Goal: Information Seeking & Learning: Learn about a topic

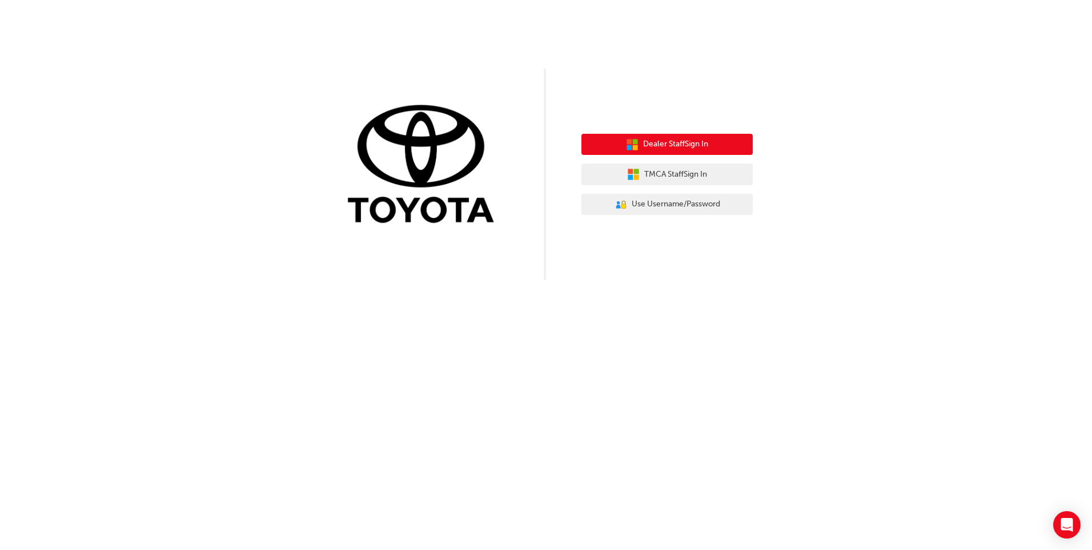
click at [667, 139] on span "Dealer Staff Sign In" at bounding box center [675, 144] width 65 height 13
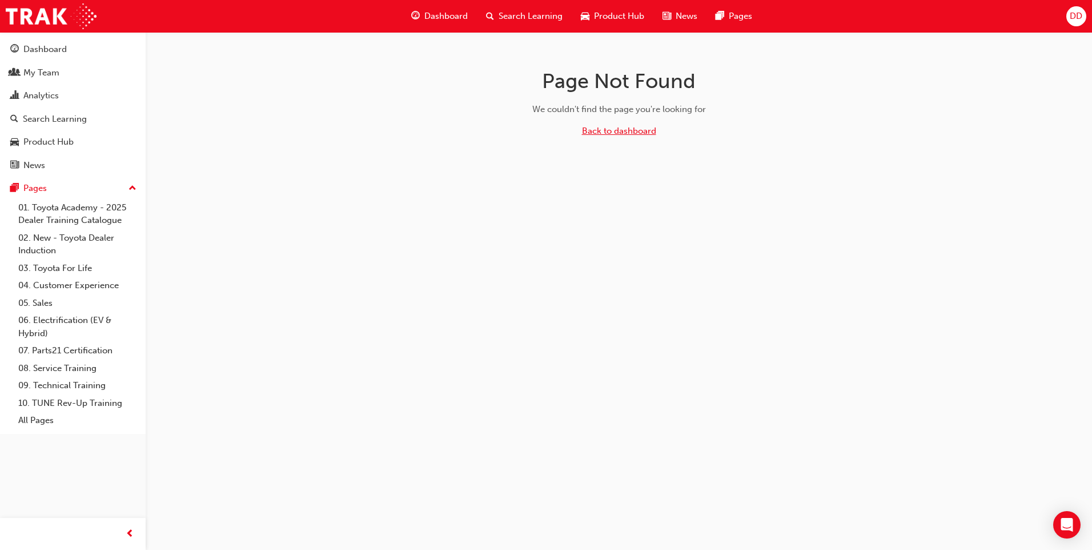
click at [617, 132] on link "Back to dashboard" at bounding box center [619, 131] width 74 height 10
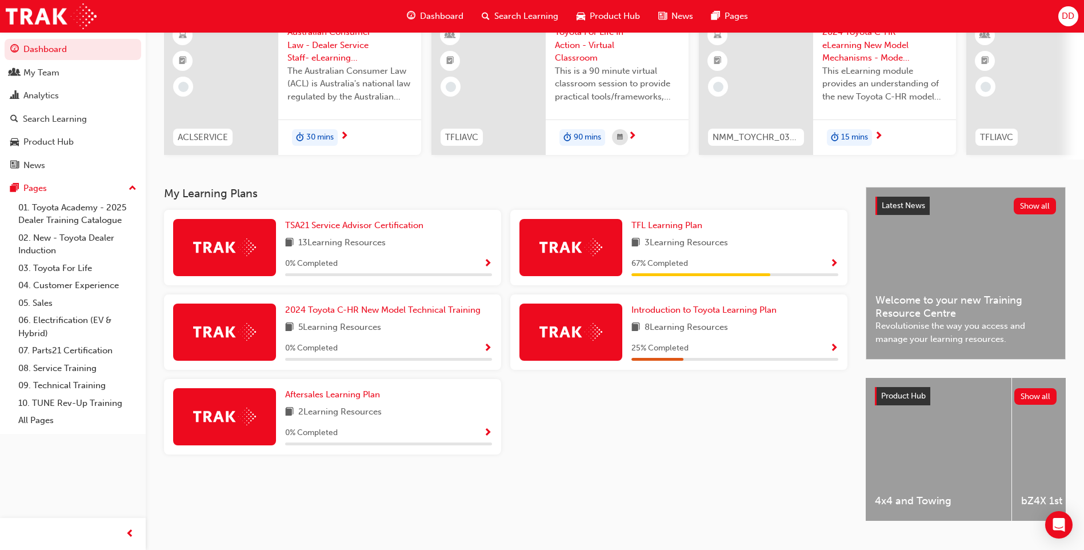
scroll to position [114, 0]
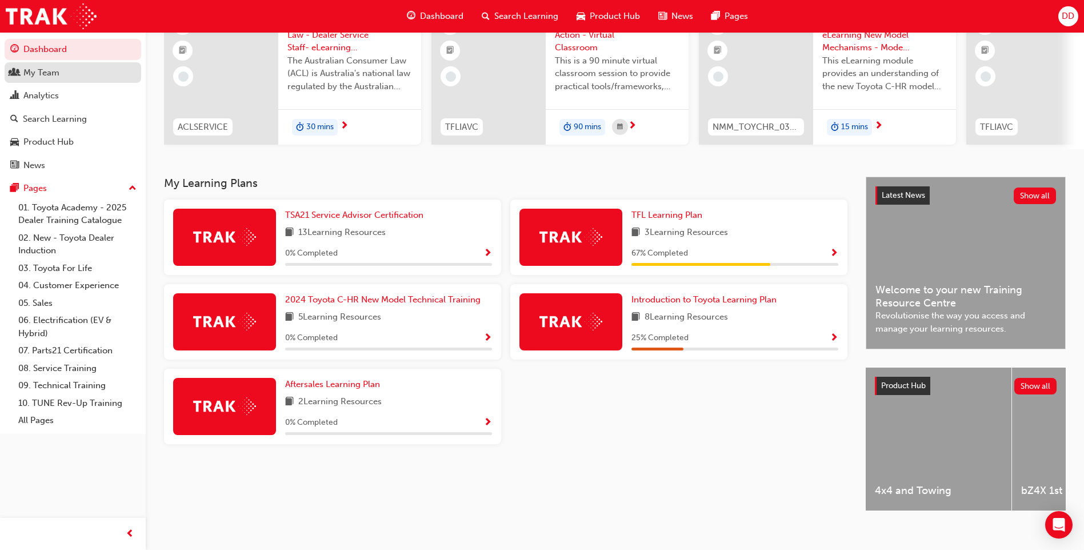
click at [49, 75] on div "My Team" at bounding box center [41, 72] width 36 height 13
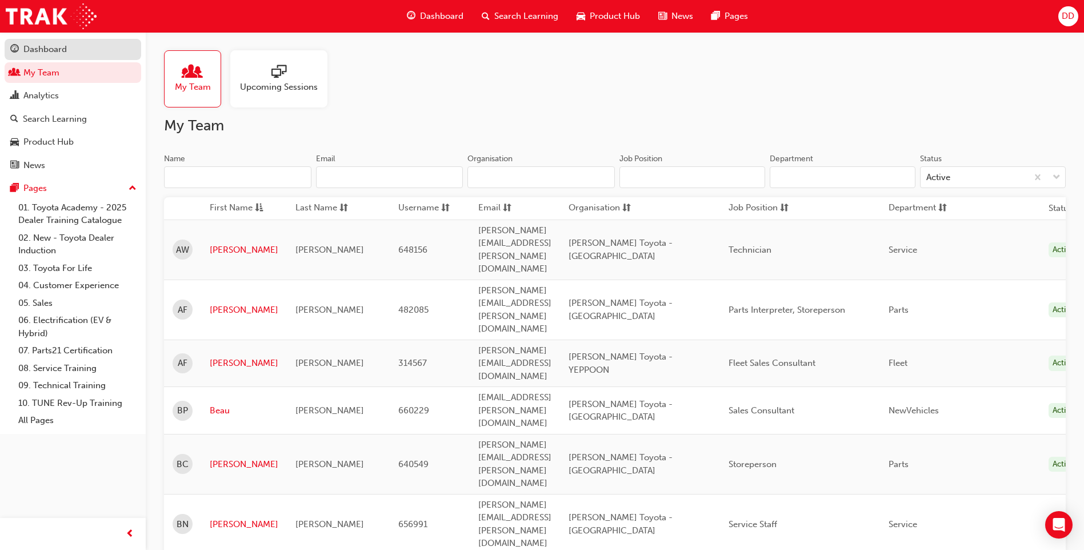
click at [49, 55] on div "Dashboard" at bounding box center [72, 49] width 125 height 14
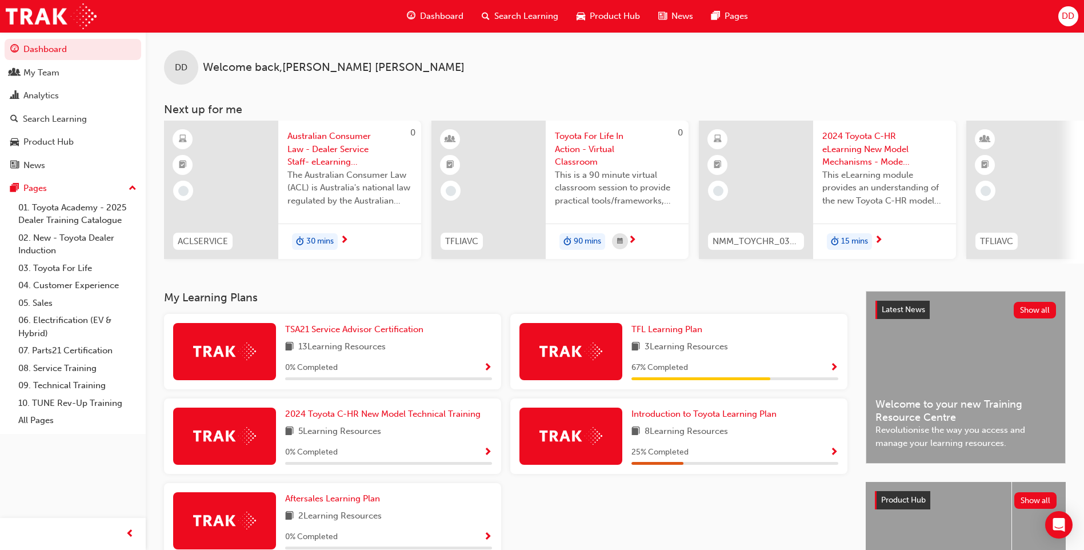
click at [315, 146] on span "Australian Consumer Law - Dealer Service Staff- eLearning Module" at bounding box center [349, 149] width 125 height 39
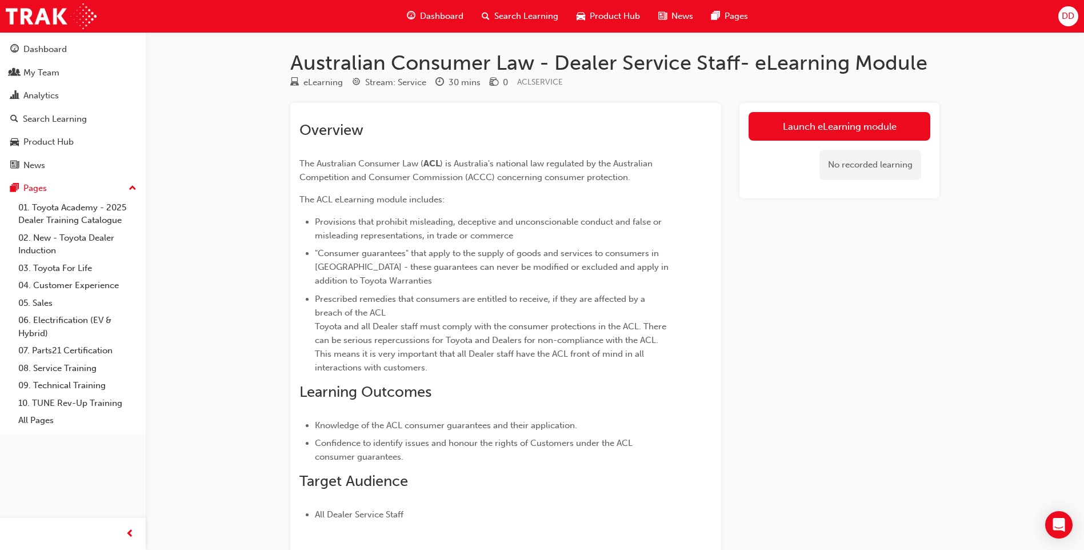
click at [864, 111] on div "Launch eLearning module No recorded learning" at bounding box center [839, 150] width 200 height 95
click at [864, 118] on link "Launch eLearning module" at bounding box center [839, 126] width 182 height 29
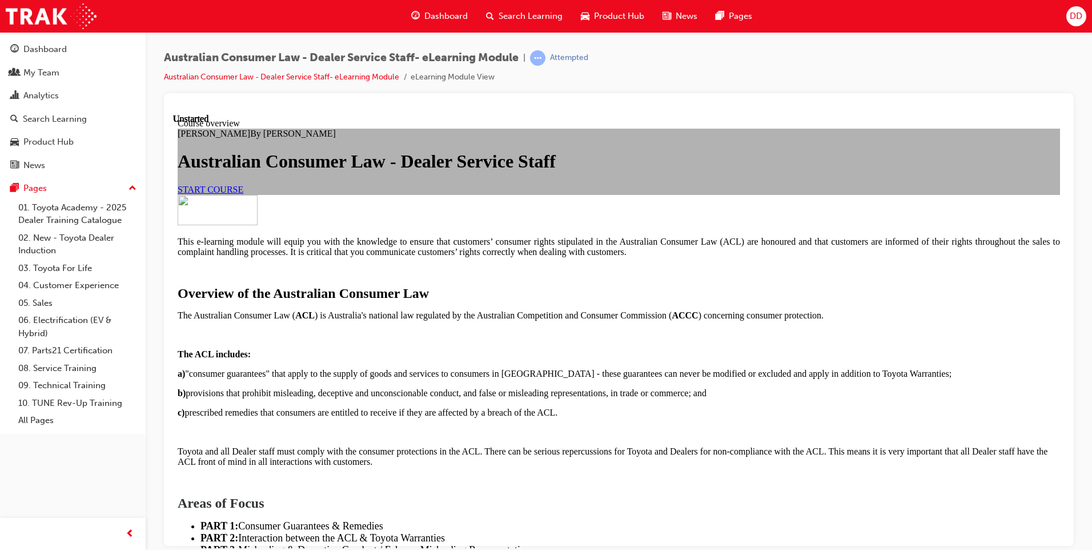
click at [243, 194] on link "START COURSE" at bounding box center [211, 189] width 66 height 10
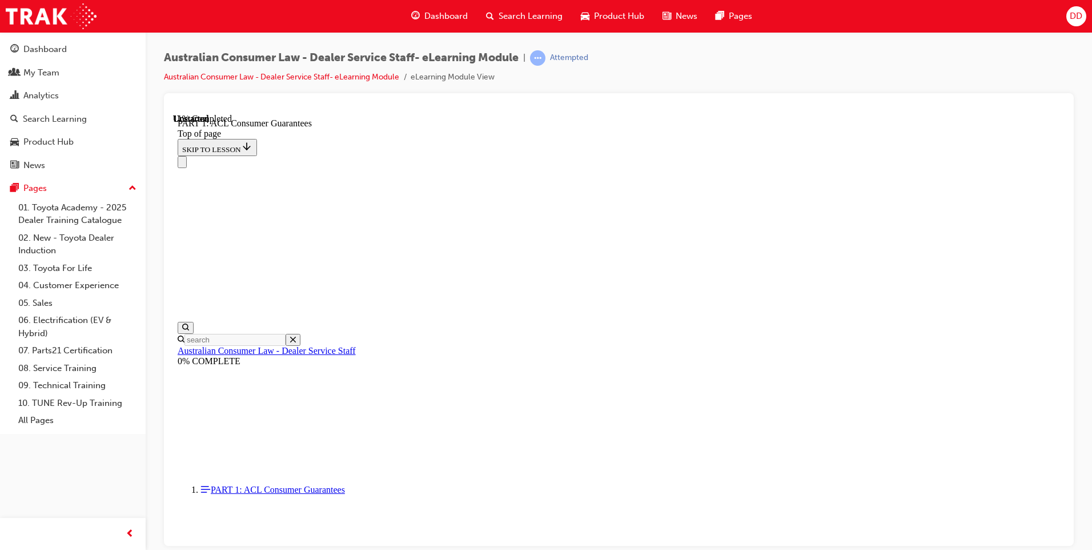
scroll to position [1485, 0]
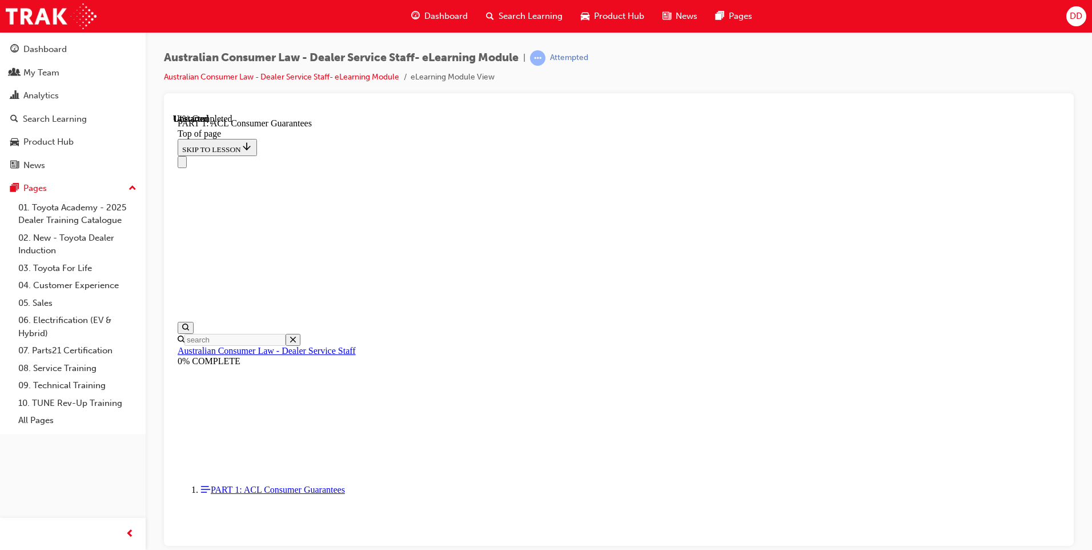
scroll to position [1511, 0]
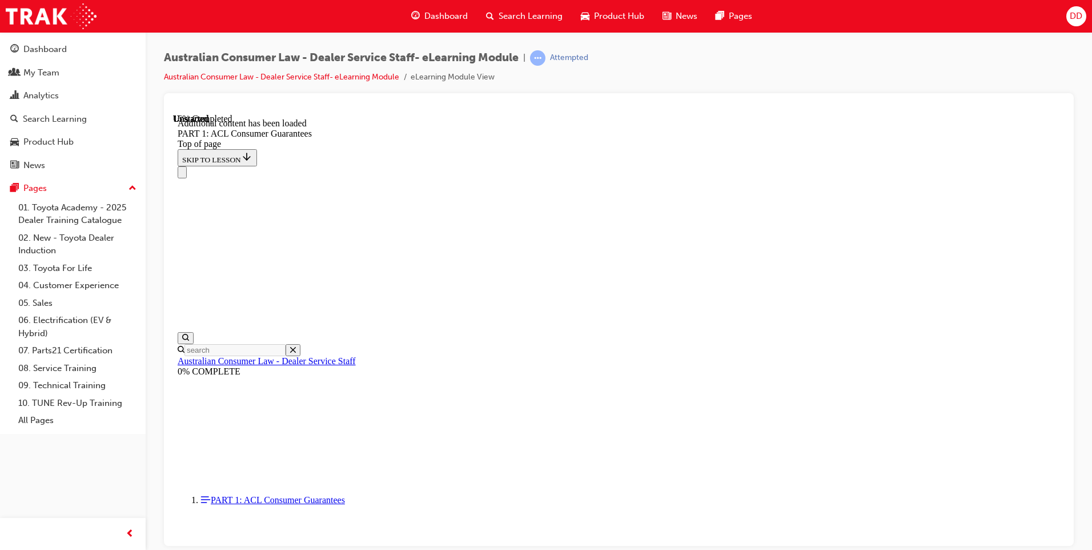
scroll to position [1828, 0]
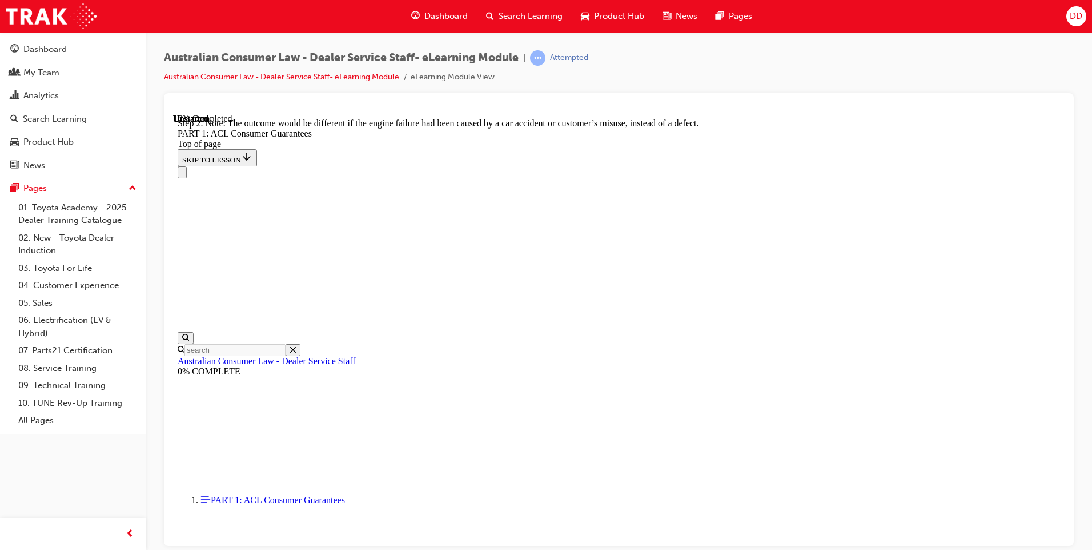
scroll to position [1819, 0]
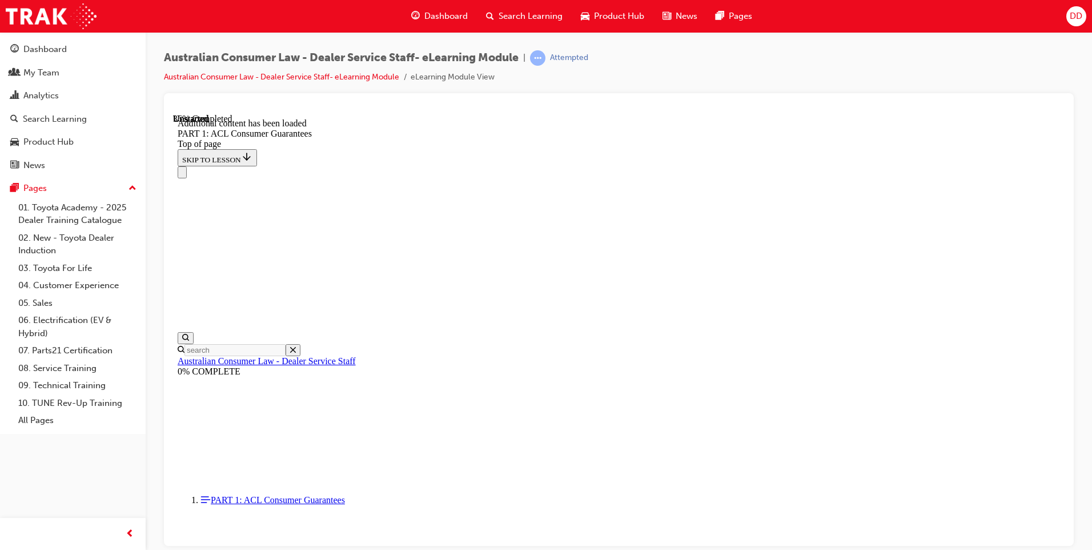
scroll to position [3141, 0]
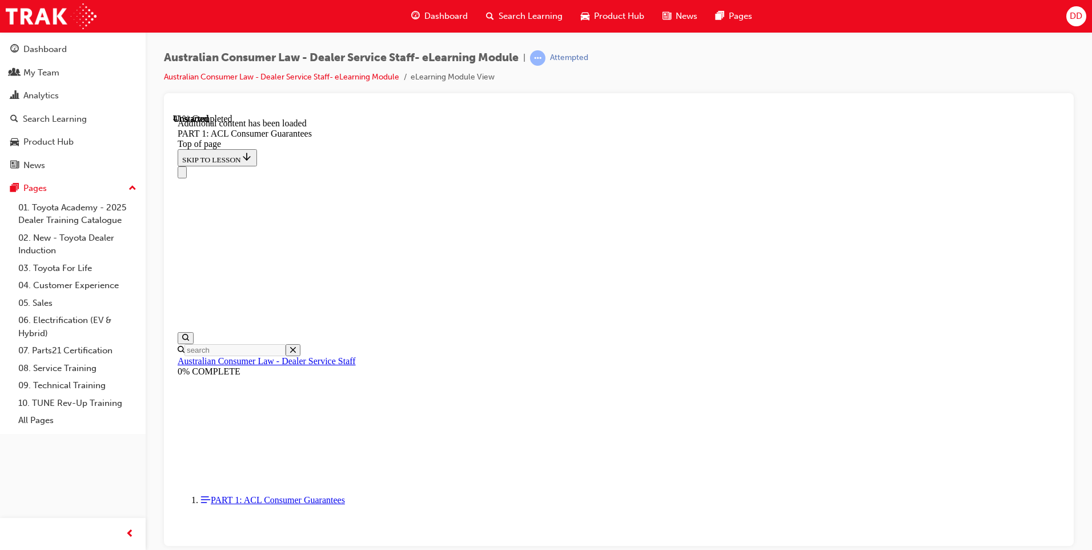
scroll to position [3977, 0]
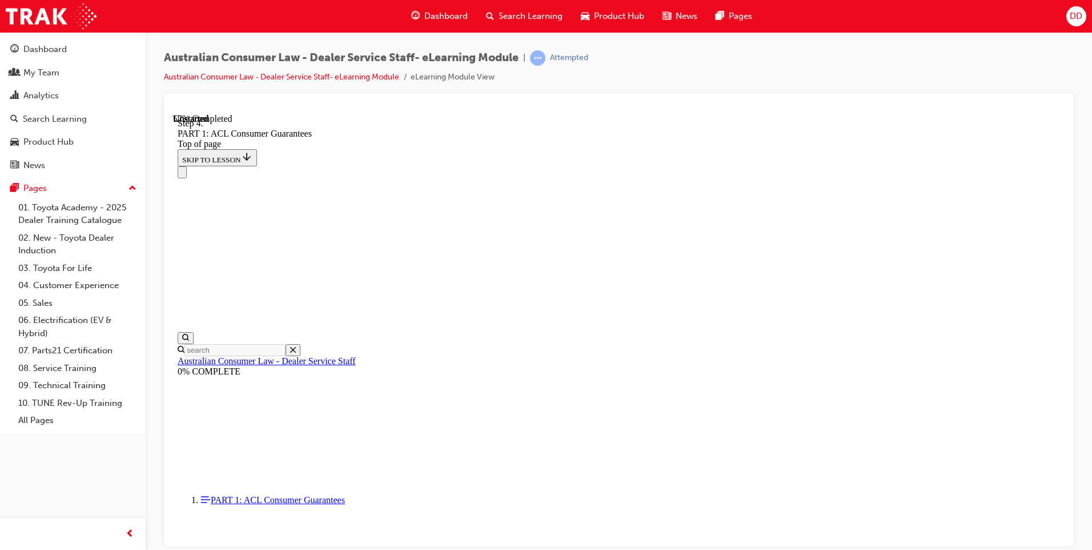
scroll to position [5272, 0]
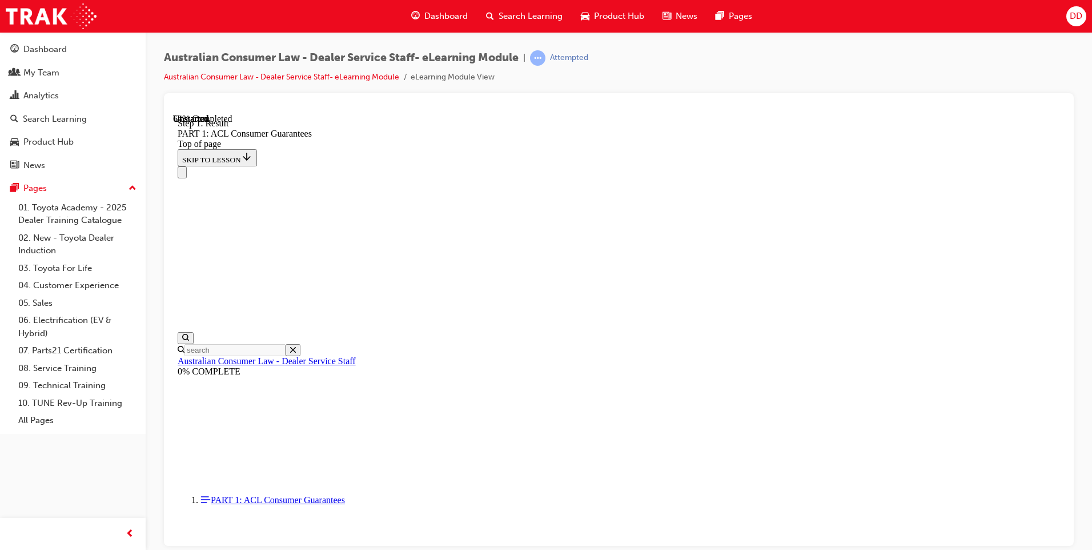
scroll to position [6111, 0]
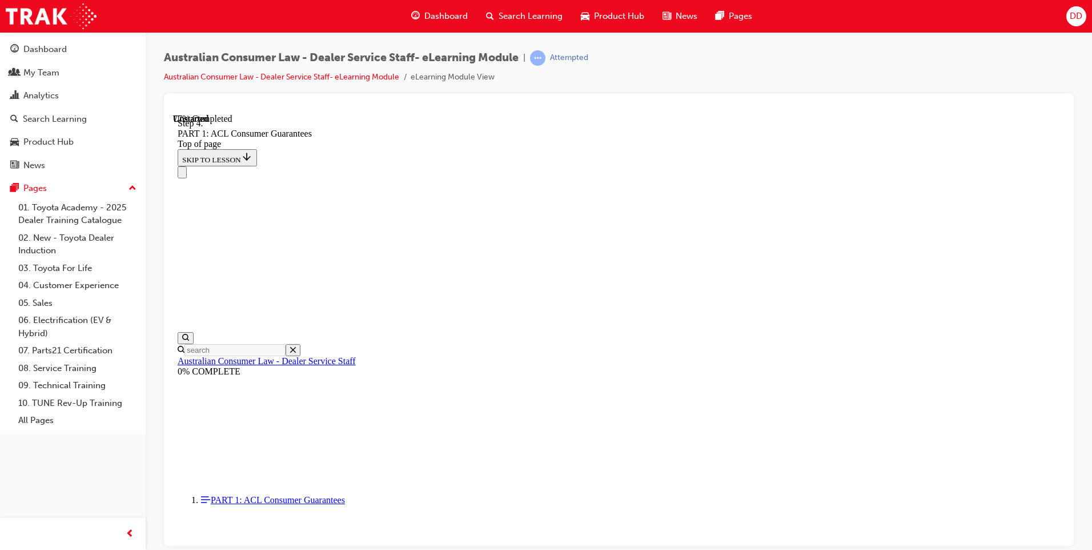
scroll to position [8332, 0]
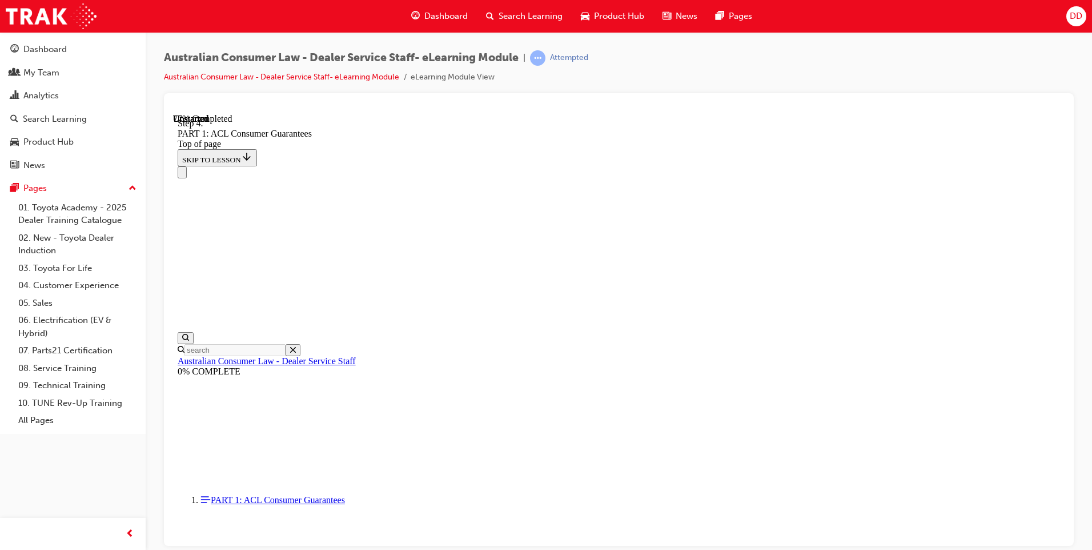
scroll to position [8332, 0]
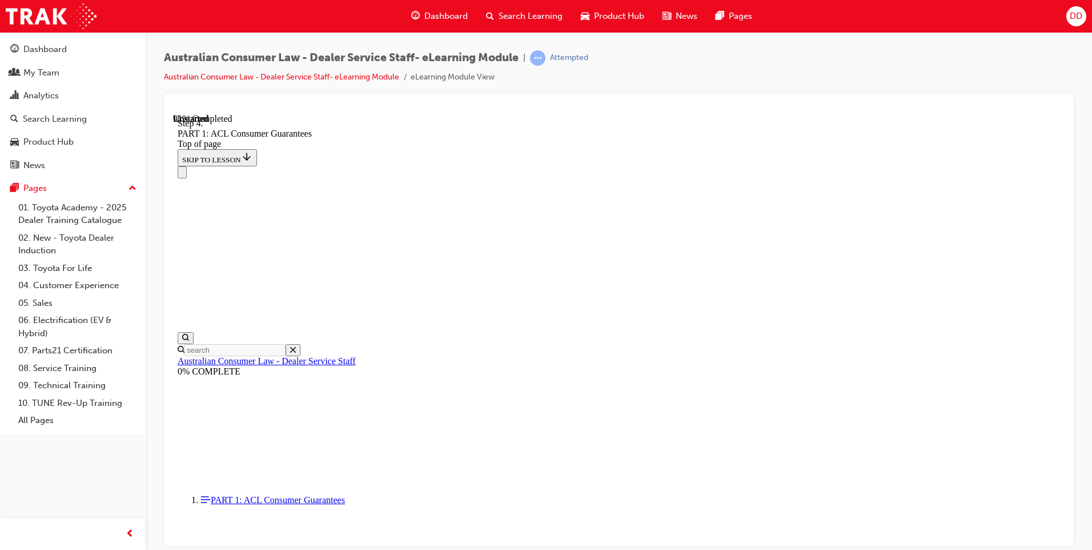
scroll to position [10915, 0]
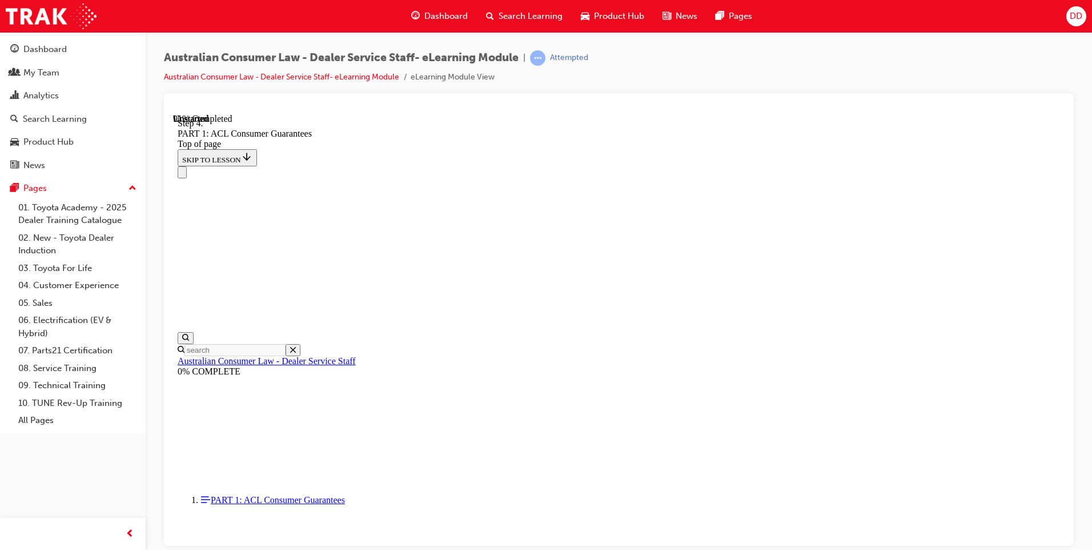
drag, startPoint x: 587, startPoint y: 446, endPoint x: 797, endPoint y: 183, distance: 336.2
drag, startPoint x: 592, startPoint y: 383, endPoint x: 752, endPoint y: 229, distance: 222.2
drag, startPoint x: 598, startPoint y: 311, endPoint x: 786, endPoint y: 309, distance: 188.5
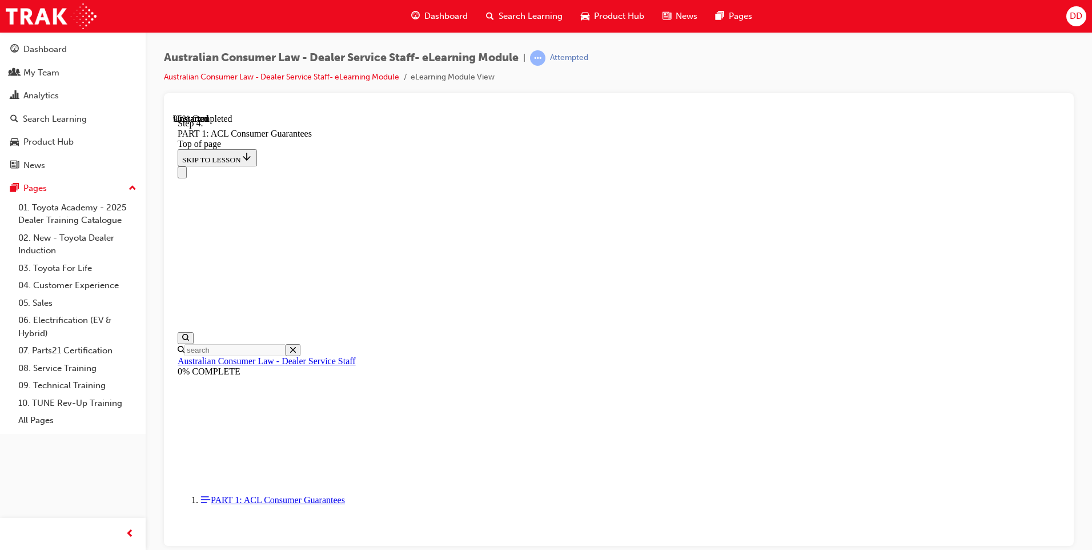
drag, startPoint x: 610, startPoint y: 381, endPoint x: 796, endPoint y: 376, distance: 185.7
drag, startPoint x: 663, startPoint y: 446, endPoint x: 799, endPoint y: 427, distance: 137.8
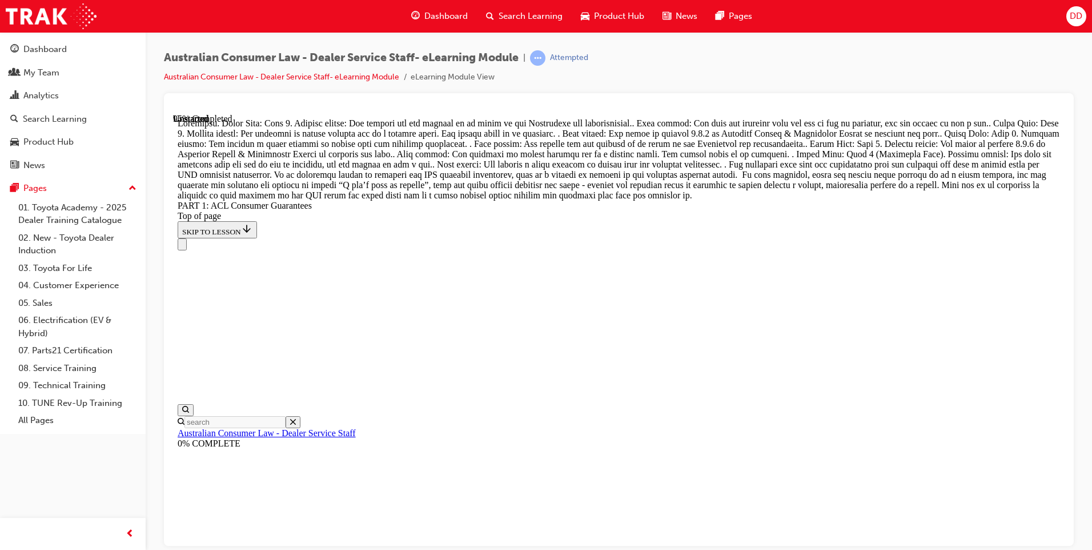
scroll to position [11953, 0]
drag, startPoint x: 627, startPoint y: 226, endPoint x: 748, endPoint y: 244, distance: 122.5
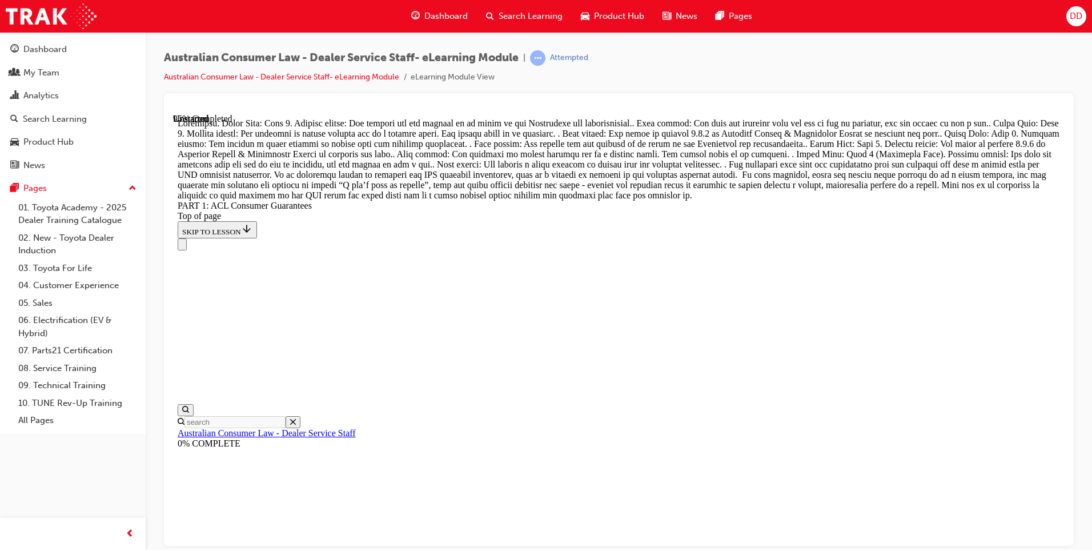
drag, startPoint x: 748, startPoint y: 244, endPoint x: 680, endPoint y: 217, distance: 72.8
drag, startPoint x: 607, startPoint y: 295, endPoint x: 607, endPoint y: 274, distance: 21.1
drag, startPoint x: 607, startPoint y: 274, endPoint x: 558, endPoint y: 254, distance: 53.8
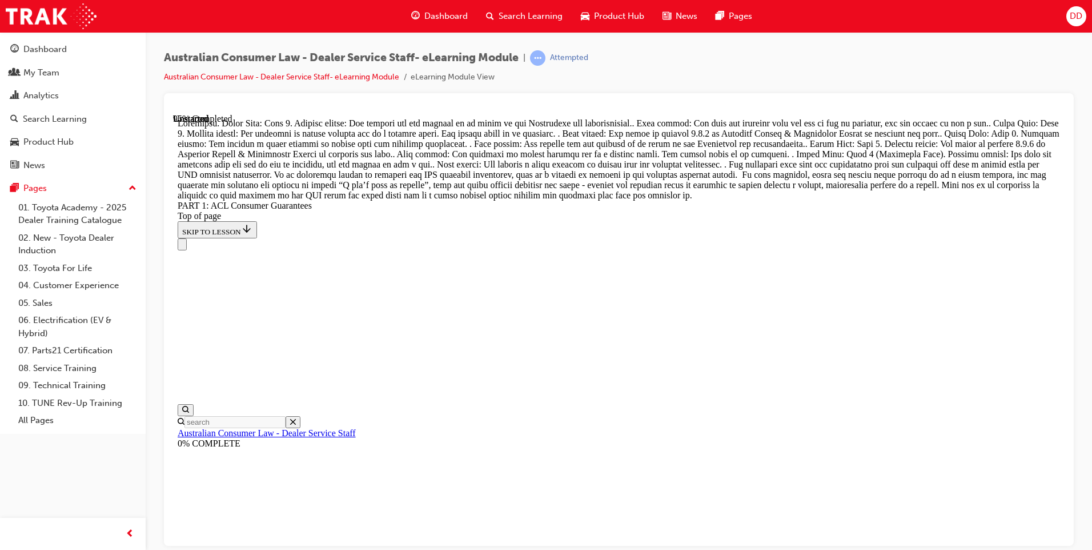
drag, startPoint x: 519, startPoint y: 285, endPoint x: 532, endPoint y: 257, distance: 30.7
drag, startPoint x: 532, startPoint y: 257, endPoint x: 653, endPoint y: 278, distance: 123.4
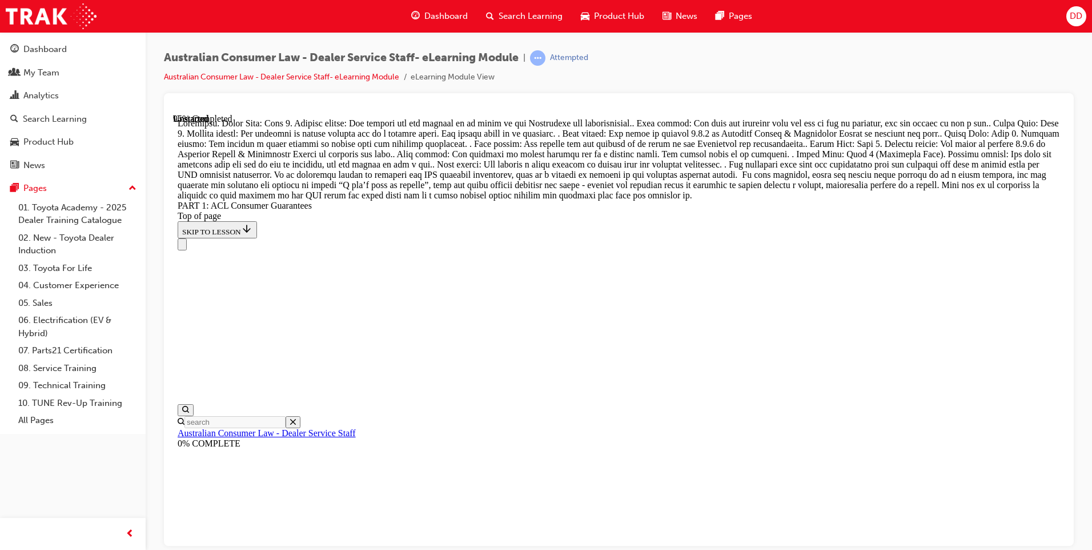
drag, startPoint x: 614, startPoint y: 366, endPoint x: 769, endPoint y: 161, distance: 256.8
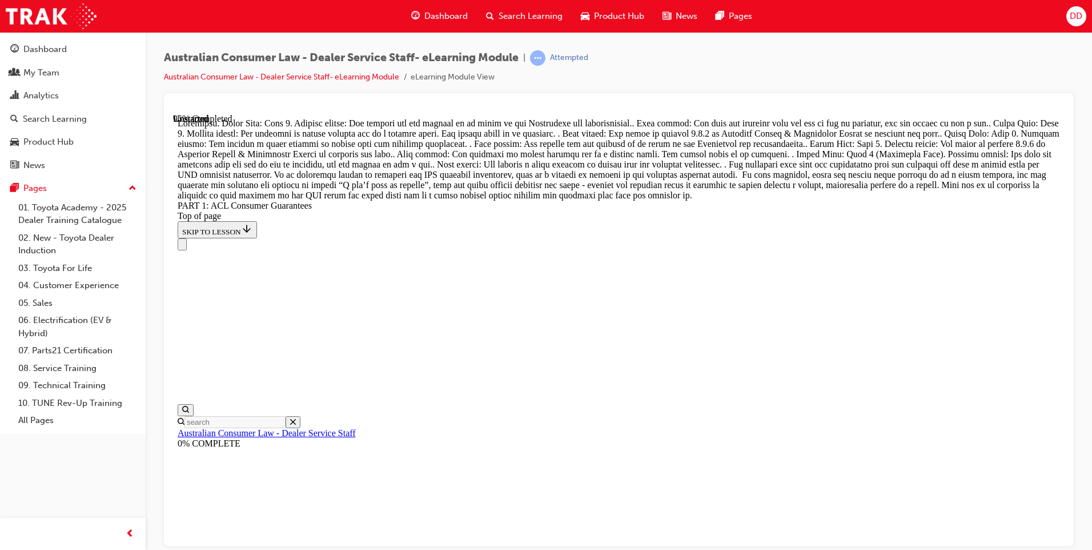
drag, startPoint x: 578, startPoint y: 302, endPoint x: 770, endPoint y: 227, distance: 206.0
drag, startPoint x: 590, startPoint y: 439, endPoint x: 779, endPoint y: 297, distance: 236.6
drag, startPoint x: 592, startPoint y: 438, endPoint x: 775, endPoint y: 368, distance: 195.6
drag, startPoint x: 589, startPoint y: 427, endPoint x: 727, endPoint y: 425, distance: 137.7
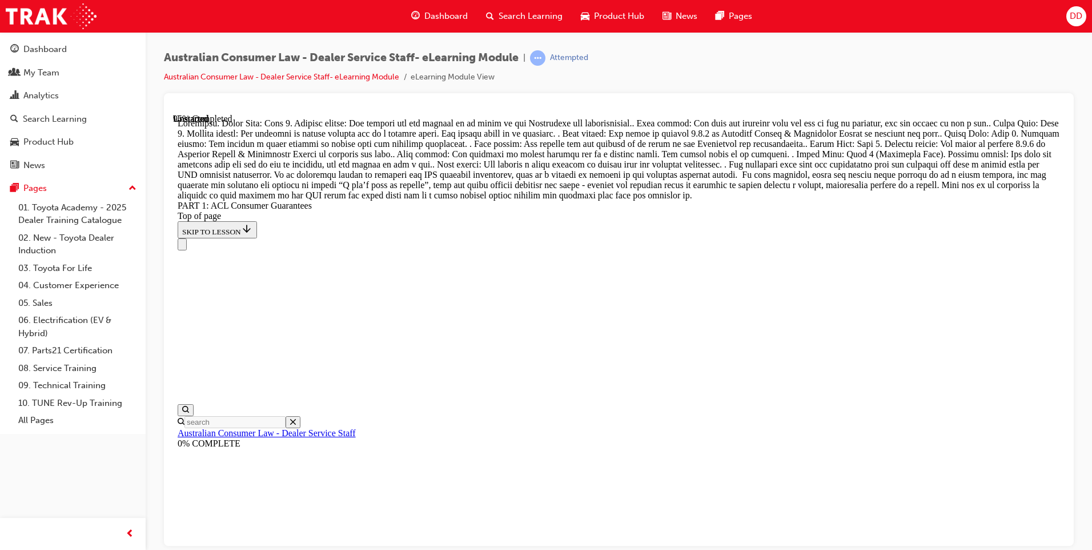
drag, startPoint x: 573, startPoint y: 303, endPoint x: 614, endPoint y: 362, distance: 71.0
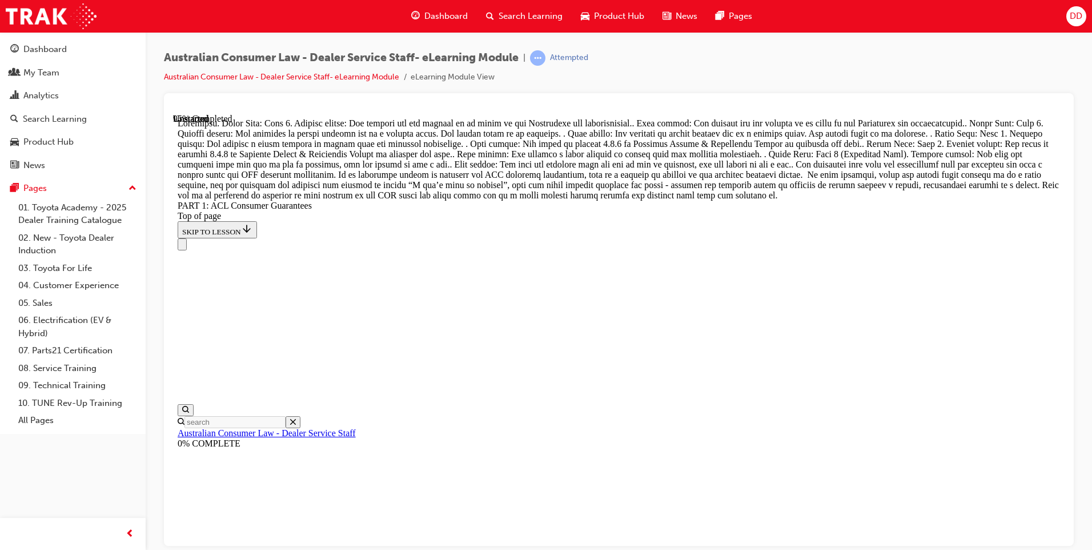
drag, startPoint x: 611, startPoint y: 290, endPoint x: 694, endPoint y: 291, distance: 83.4
drag, startPoint x: 677, startPoint y: 231, endPoint x: 758, endPoint y: 230, distance: 80.6
drag, startPoint x: 692, startPoint y: 164, endPoint x: 771, endPoint y: 164, distance: 78.8
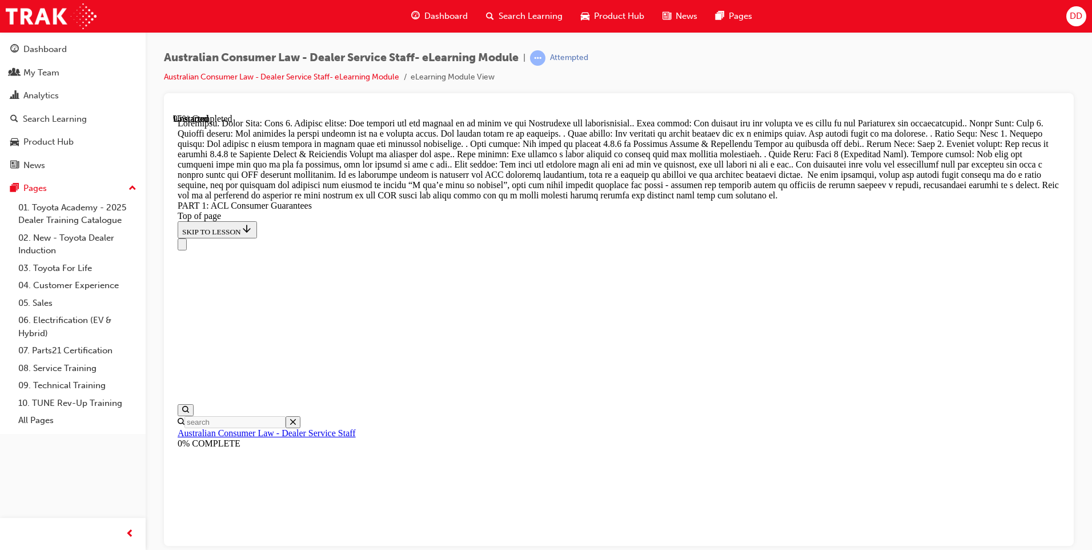
drag, startPoint x: 631, startPoint y: 358, endPoint x: 616, endPoint y: 444, distance: 88.0
drag, startPoint x: 627, startPoint y: 300, endPoint x: 620, endPoint y: 226, distance: 74.6
drag, startPoint x: 609, startPoint y: 427, endPoint x: 623, endPoint y: 291, distance: 136.7
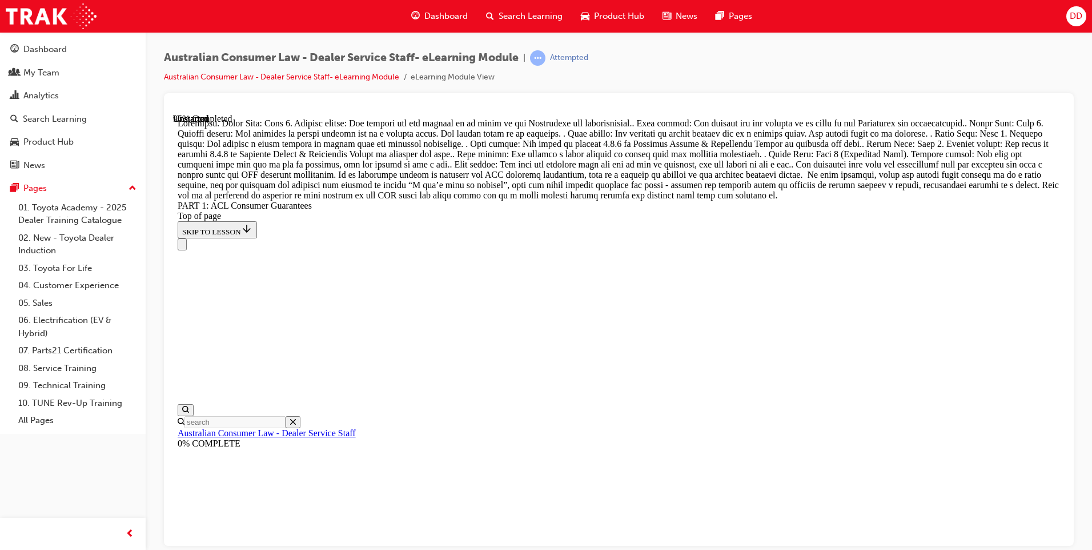
drag, startPoint x: 636, startPoint y: 360, endPoint x: 623, endPoint y: 432, distance: 73.2
drag, startPoint x: 604, startPoint y: 295, endPoint x: 689, endPoint y: 295, distance: 85.1
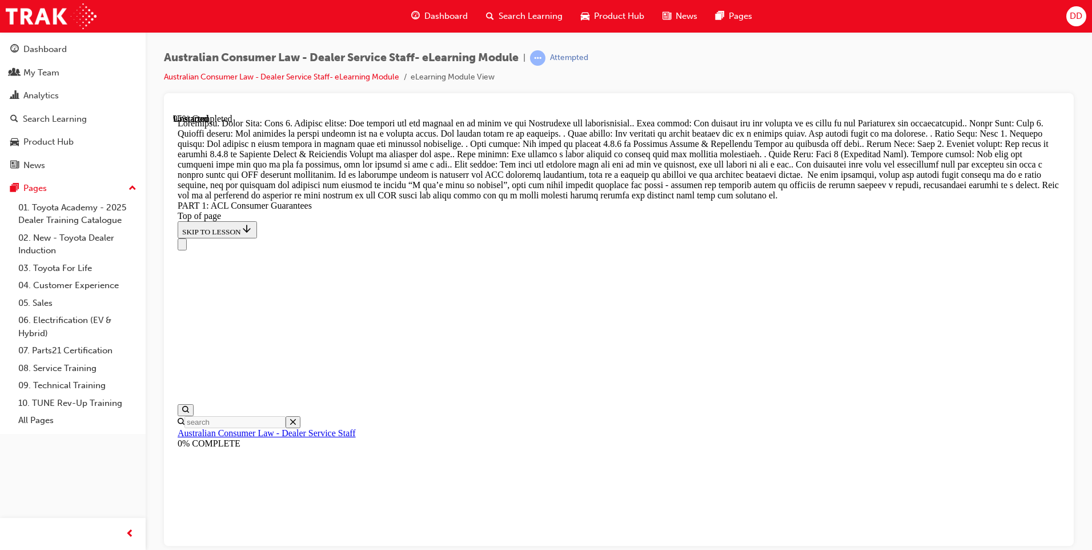
drag, startPoint x: 650, startPoint y: 421, endPoint x: 717, endPoint y: 422, distance: 67.4
drag, startPoint x: 619, startPoint y: 435, endPoint x: 689, endPoint y: 363, distance: 101.0
drag, startPoint x: 642, startPoint y: 431, endPoint x: 714, endPoint y: 430, distance: 72.0
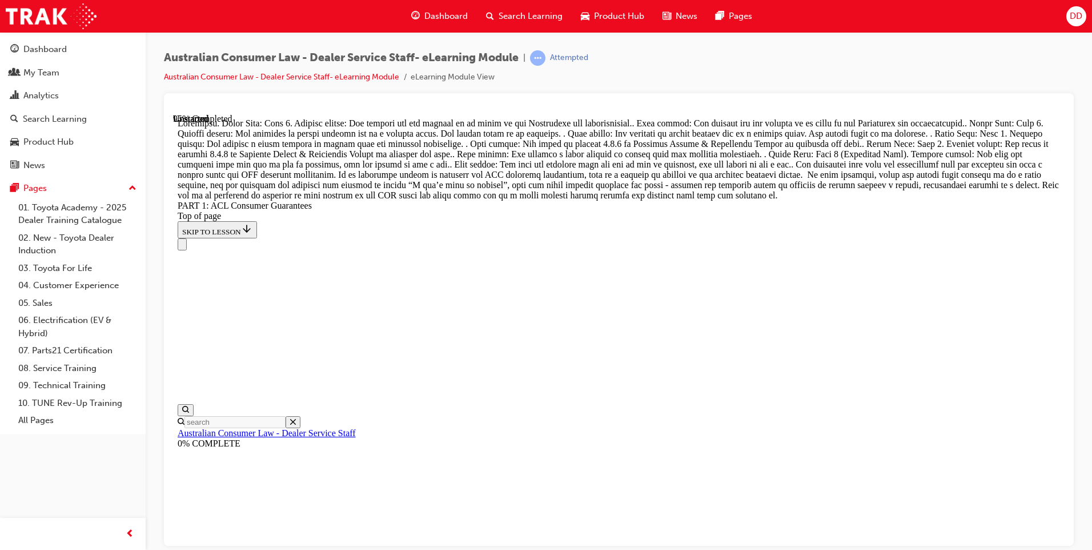
drag, startPoint x: 595, startPoint y: 167, endPoint x: 700, endPoint y: 167, distance: 105.1
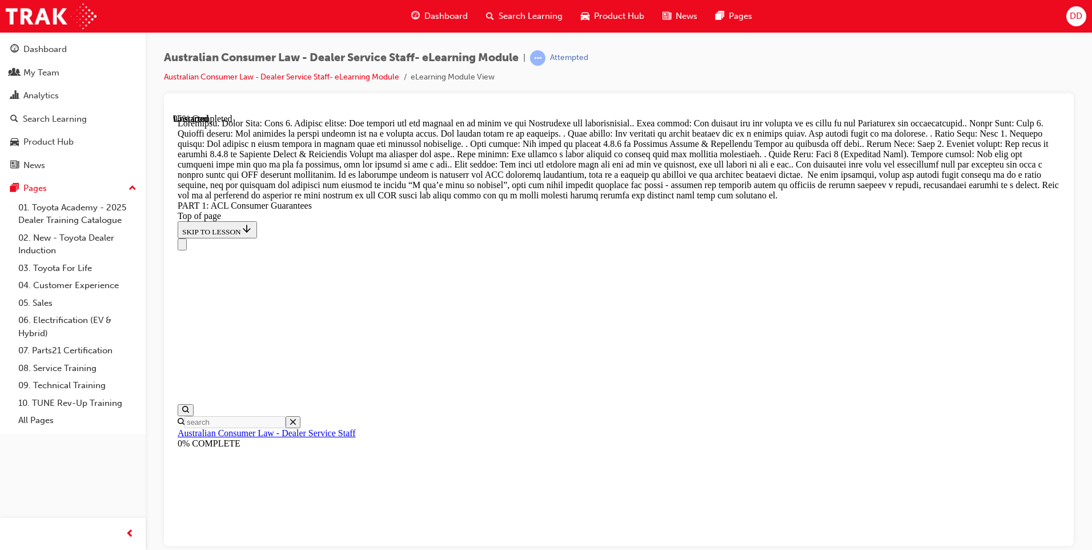
drag, startPoint x: 594, startPoint y: 304, endPoint x: 684, endPoint y: 231, distance: 115.8
drag, startPoint x: 595, startPoint y: 296, endPoint x: 700, endPoint y: 287, distance: 105.5
drag, startPoint x: 625, startPoint y: 432, endPoint x: 726, endPoint y: 366, distance: 120.6
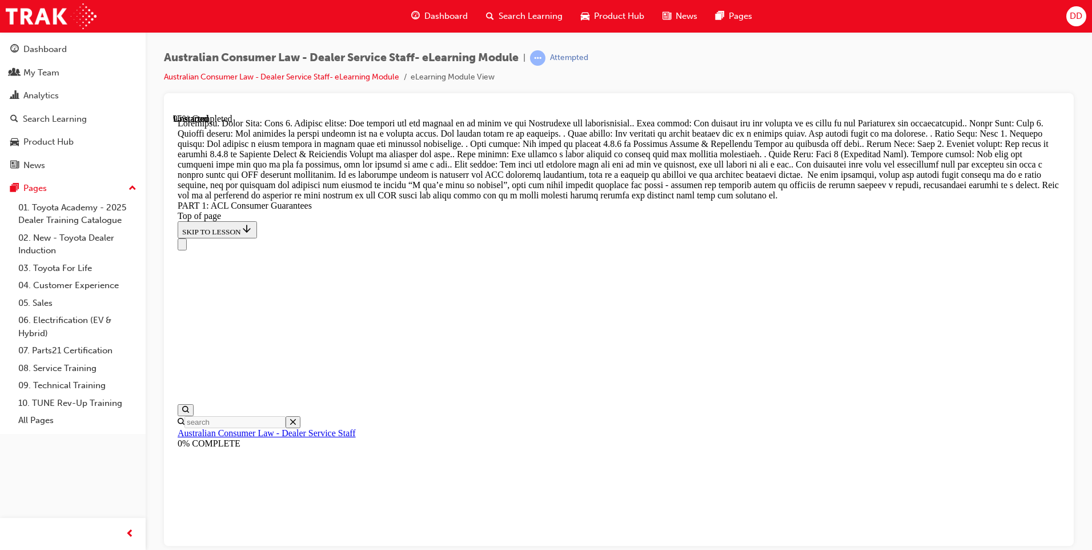
drag, startPoint x: 626, startPoint y: 418, endPoint x: 743, endPoint y: 426, distance: 117.3
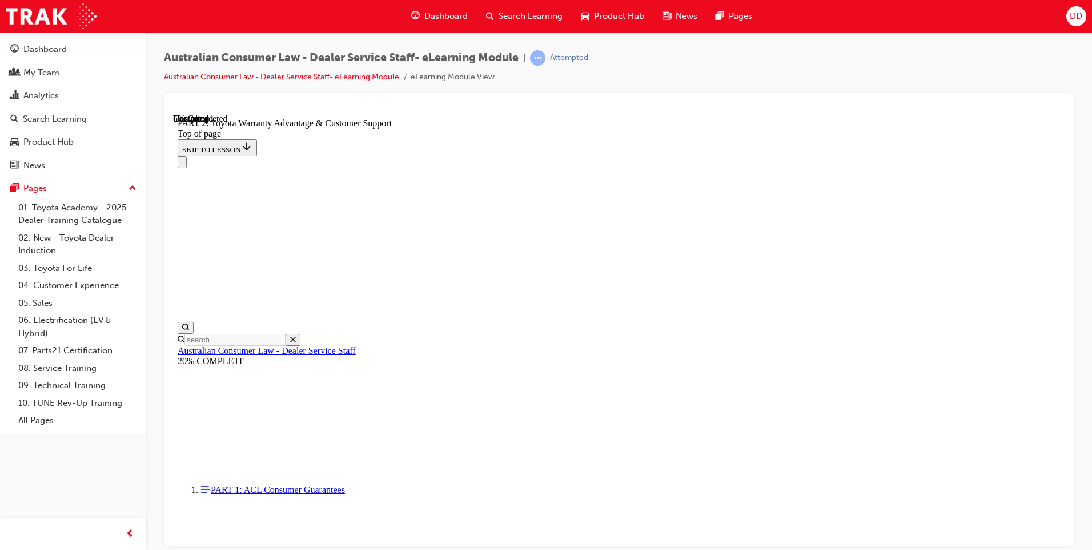
scroll to position [778, 0]
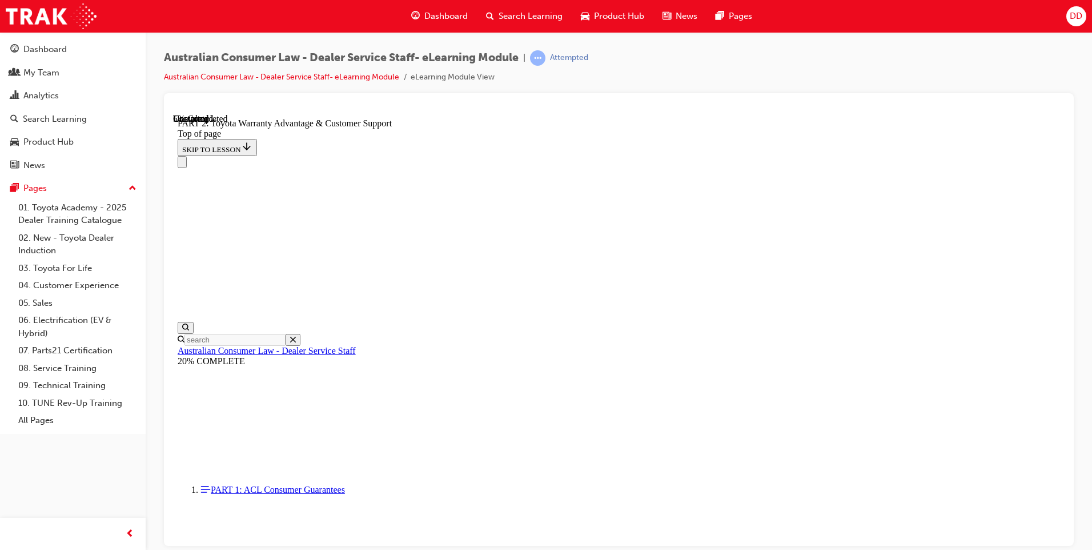
click button "CONTINUE"
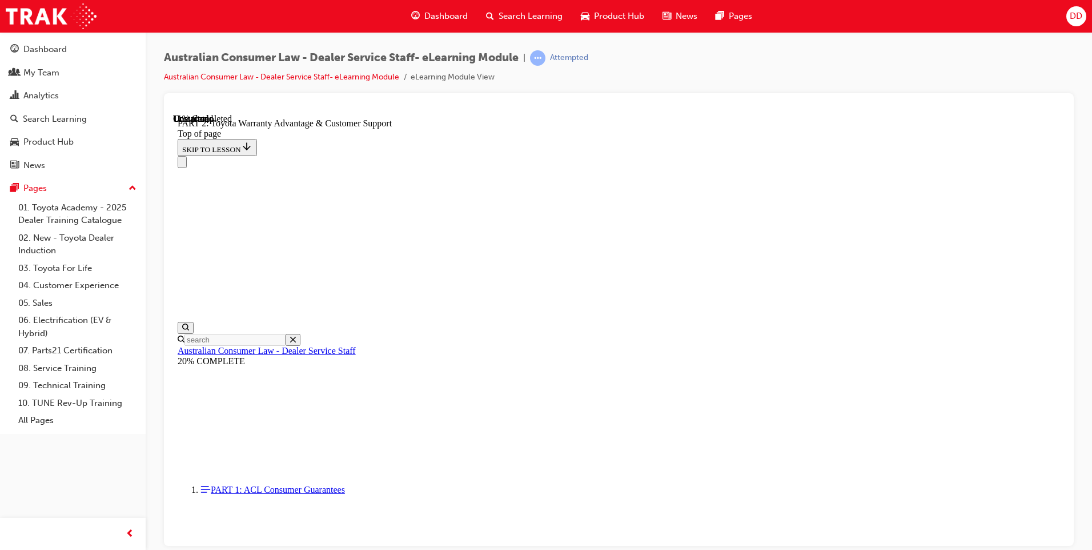
scroll to position [835, 0]
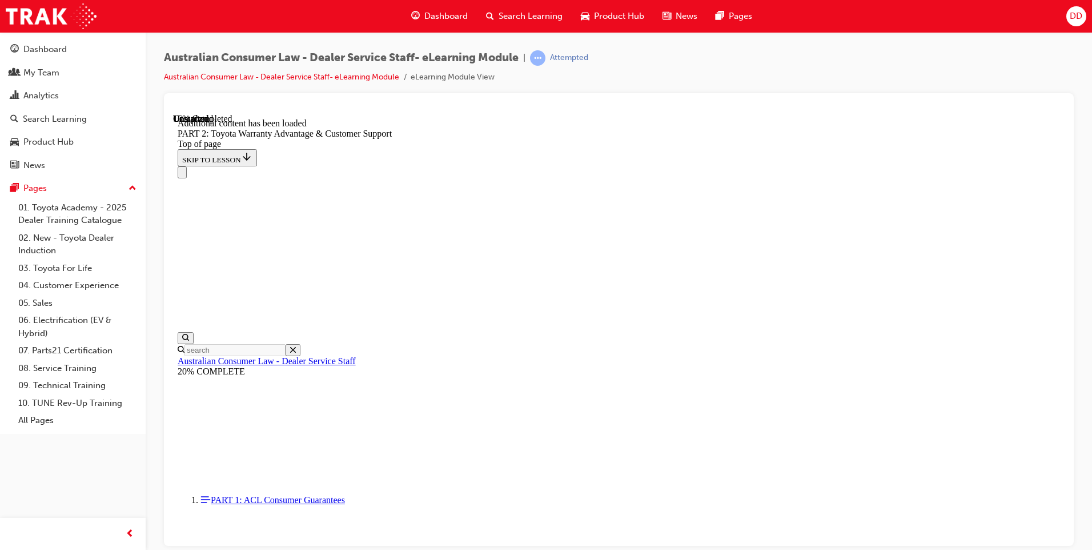
scroll to position [1148, 0]
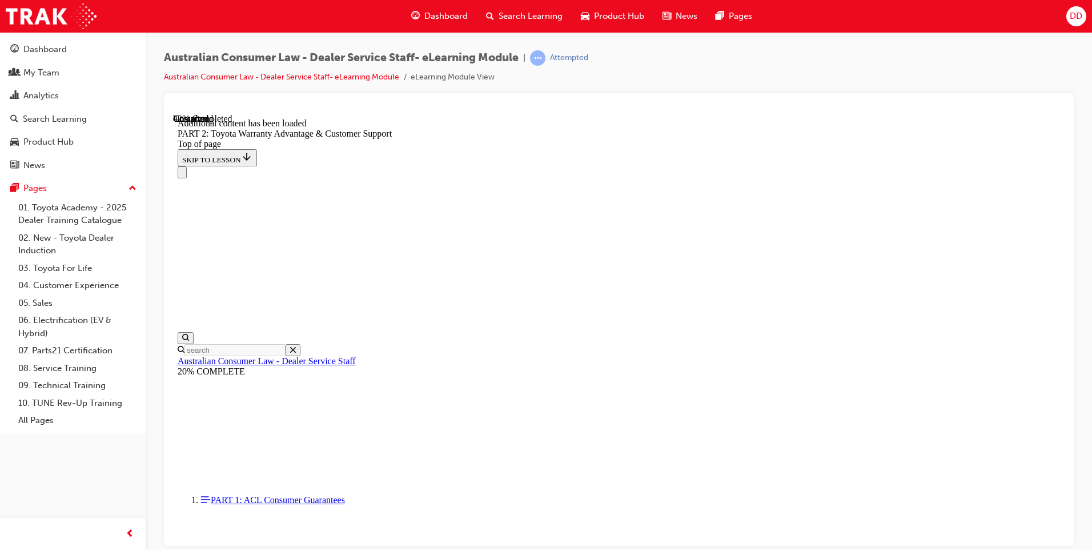
click button "CONTINUE"
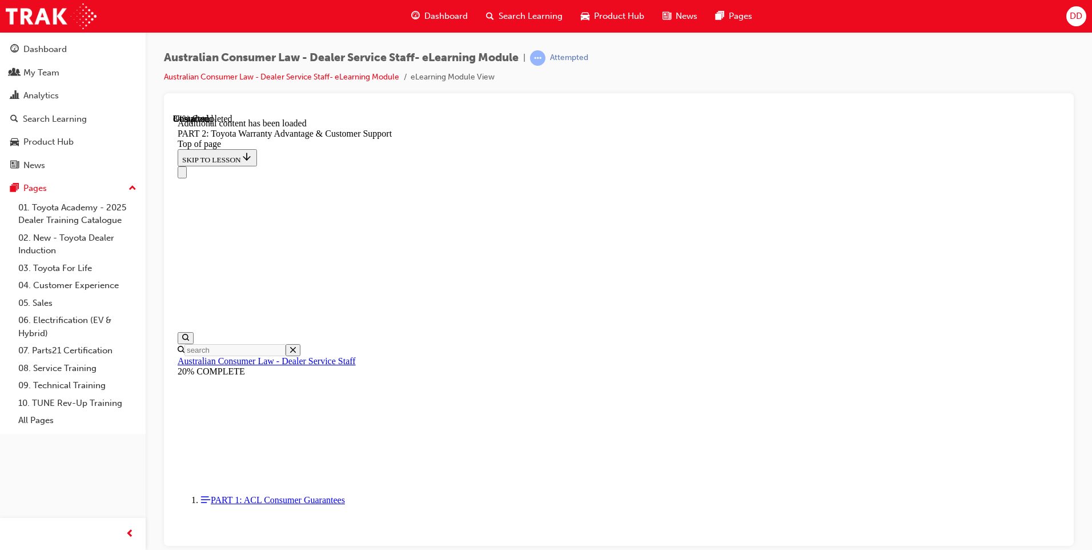
scroll to position [4097, 0]
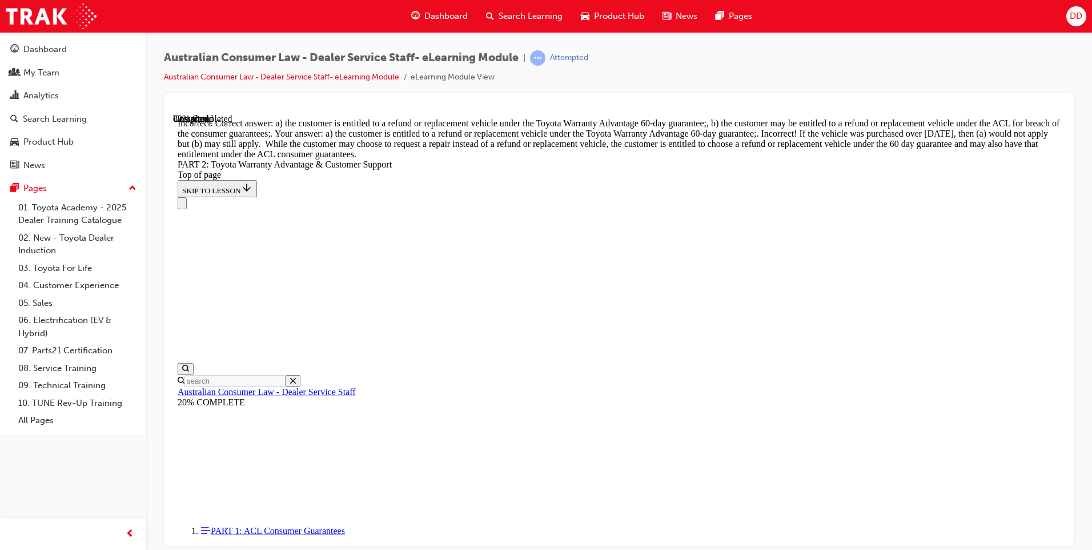
scroll to position [4349, 0]
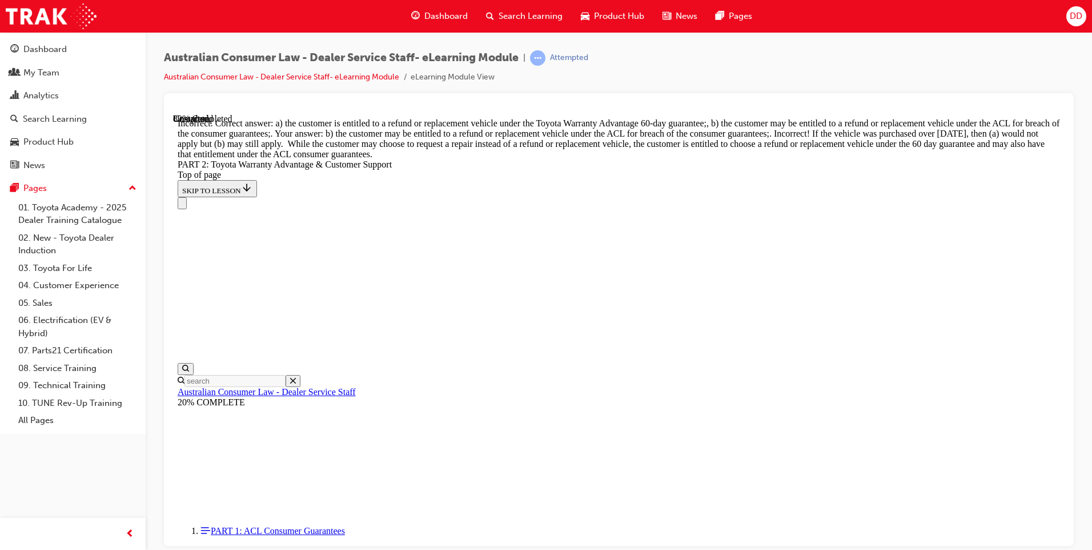
scroll to position [3968, 0]
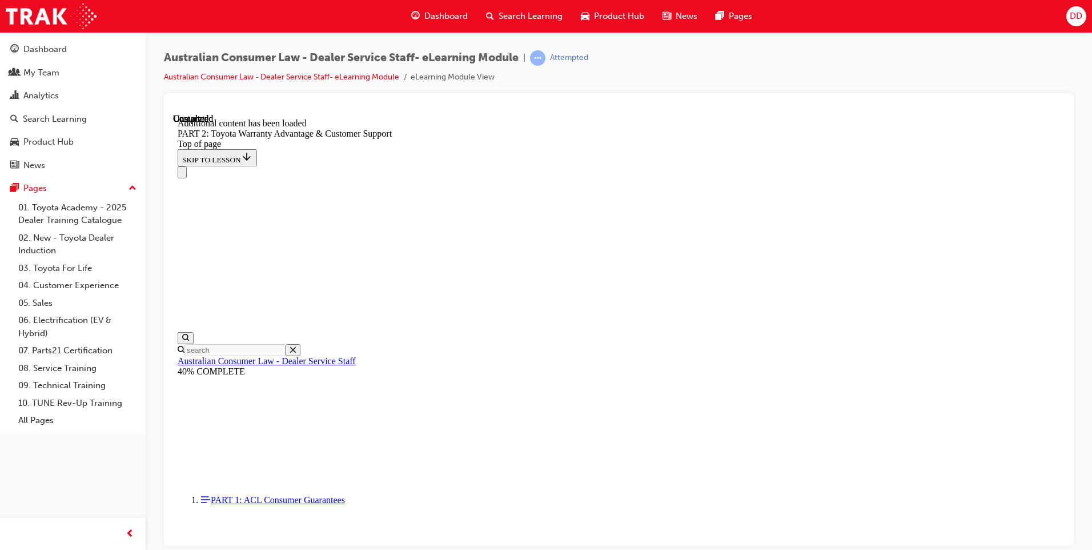
scroll to position [4733, 0]
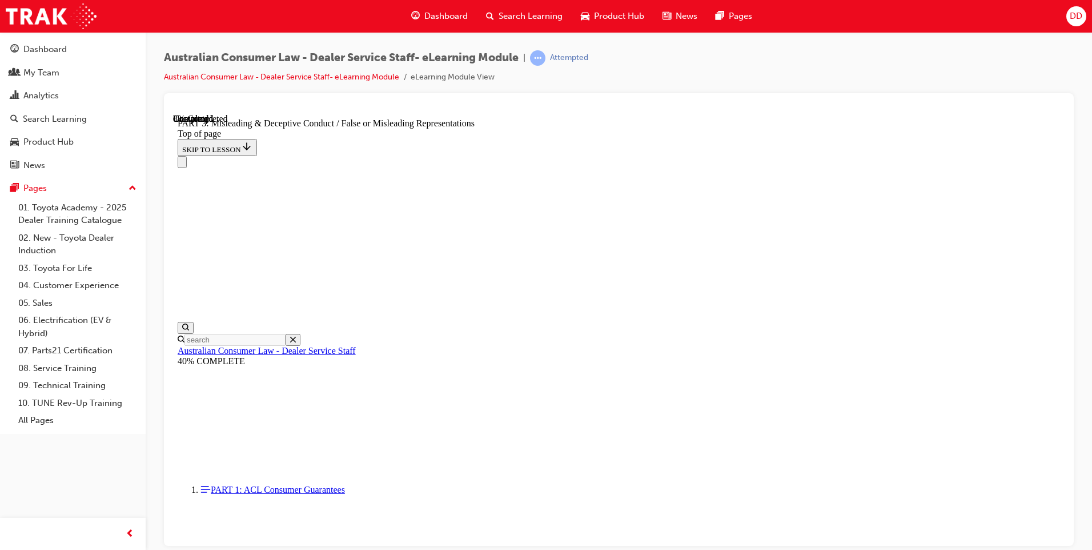
scroll to position [721, 0]
click button "CONTINUE"
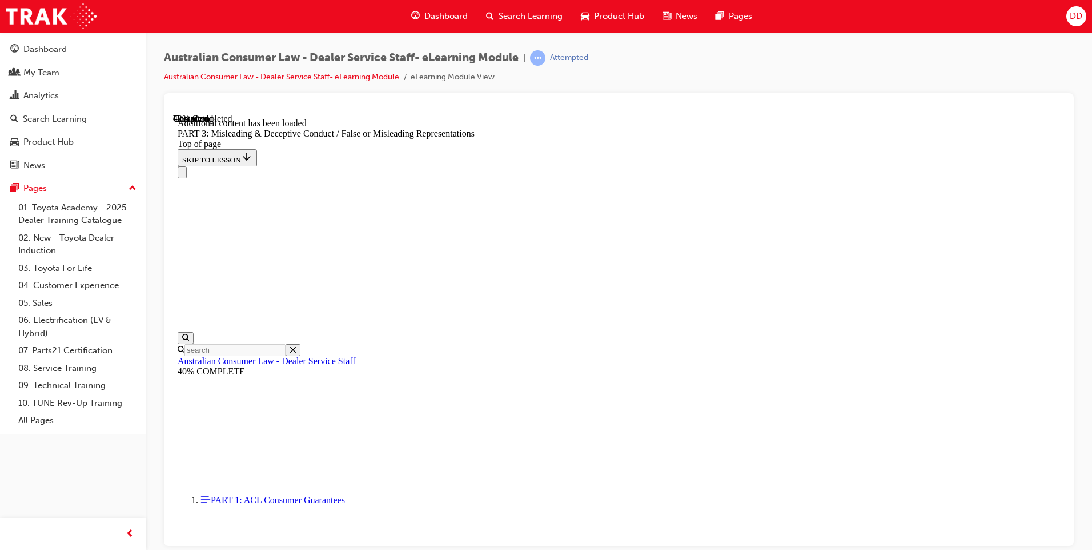
scroll to position [2661, 0]
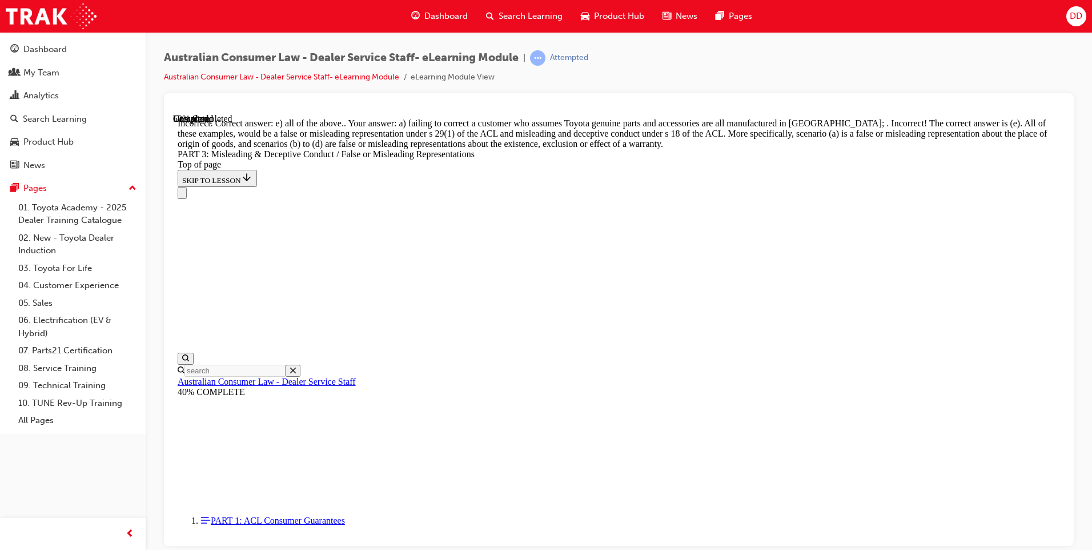
scroll to position [2890, 0]
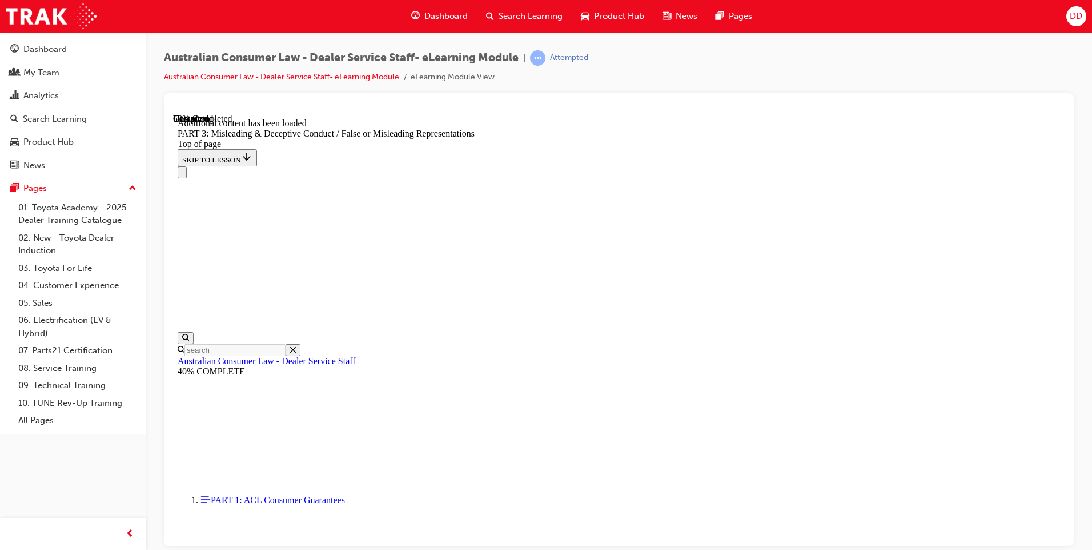
scroll to position [3311, 0]
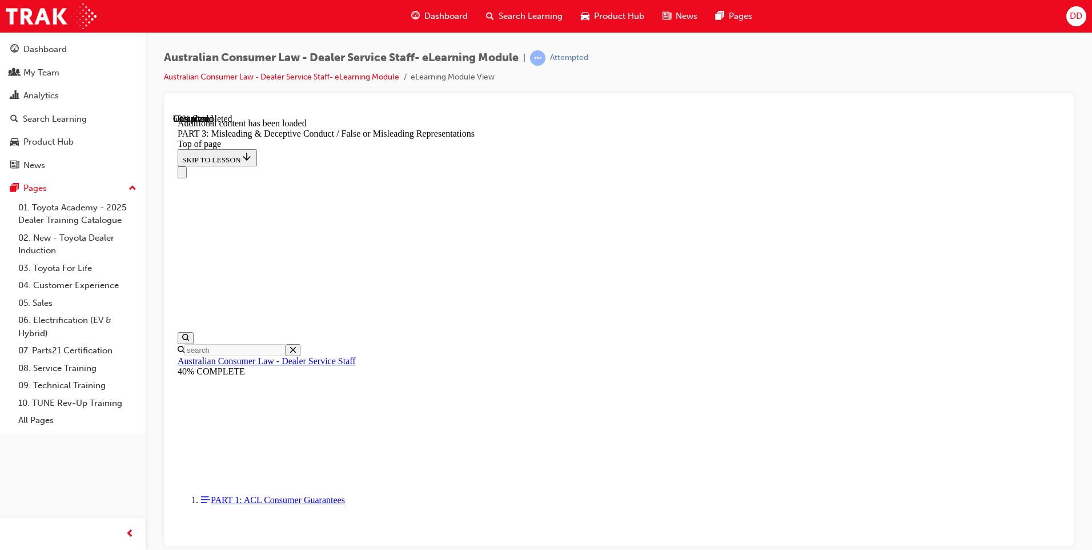
scroll to position [3411, 0]
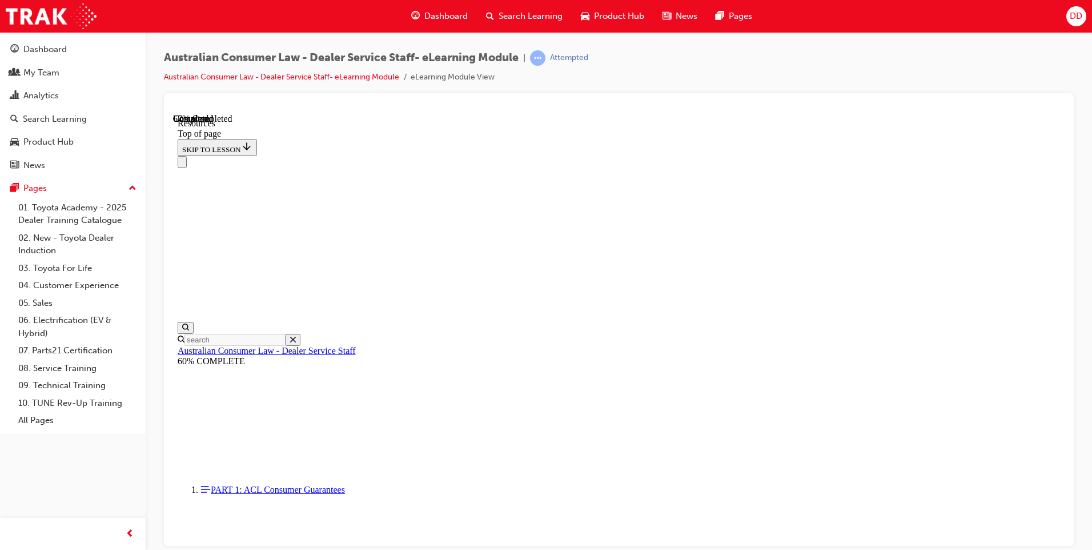
scroll to position [523, 0]
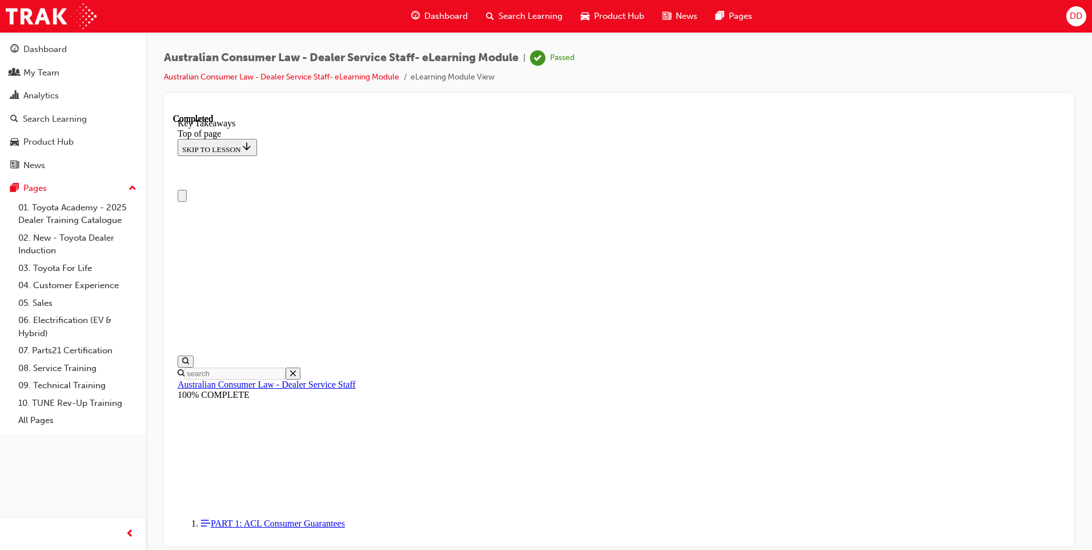
scroll to position [0, 0]
